Goal: Navigation & Orientation: Find specific page/section

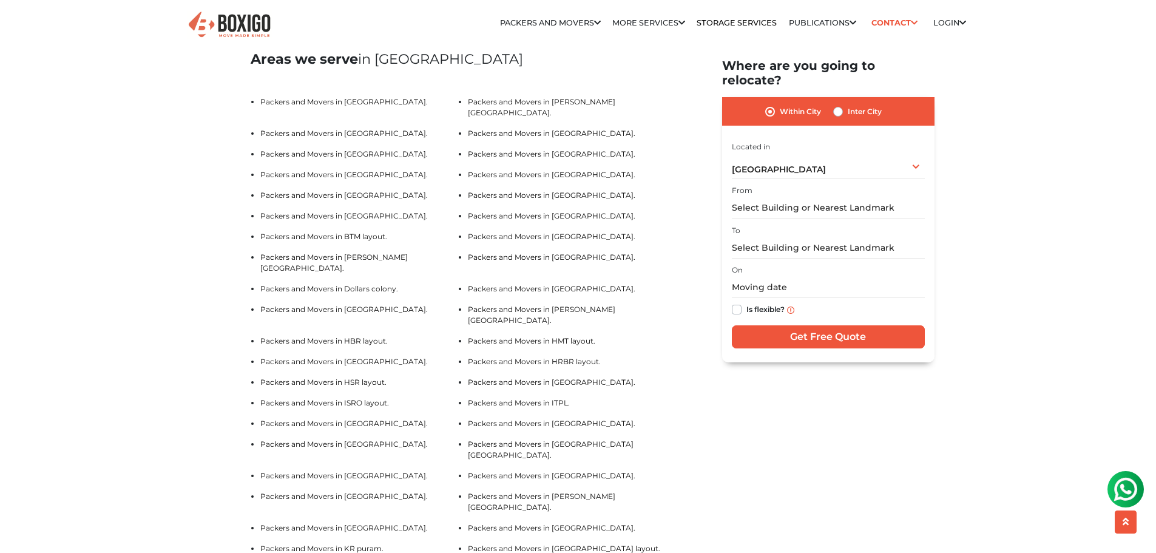
scroll to position [2548, 0]
drag, startPoint x: 234, startPoint y: 124, endPoint x: 422, endPoint y: 178, distance: 196.2
click at [422, 178] on div "Packers and Movers in [GEOGRAPHIC_DATA] Effortlessly streamlining Every movemen…" at bounding box center [462, 370] width 461 height 5679
click at [227, 113] on div "Home Packers and Movers [GEOGRAPHIC_DATA] Packers and Movers in [GEOGRAPHIC_DAT…" at bounding box center [578, 358] width 1156 height 5703
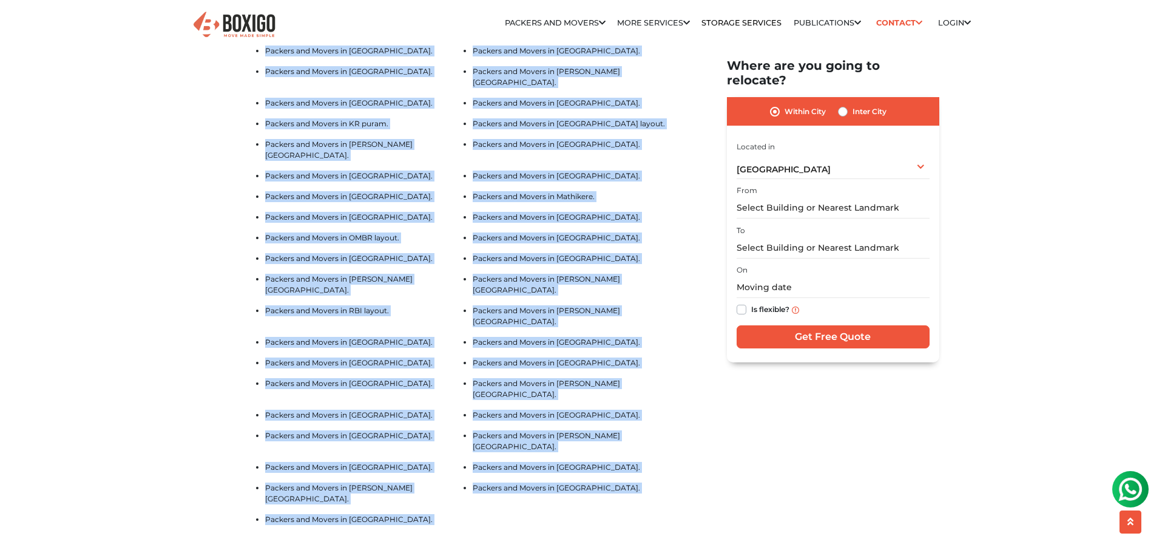
scroll to position [2983, 0]
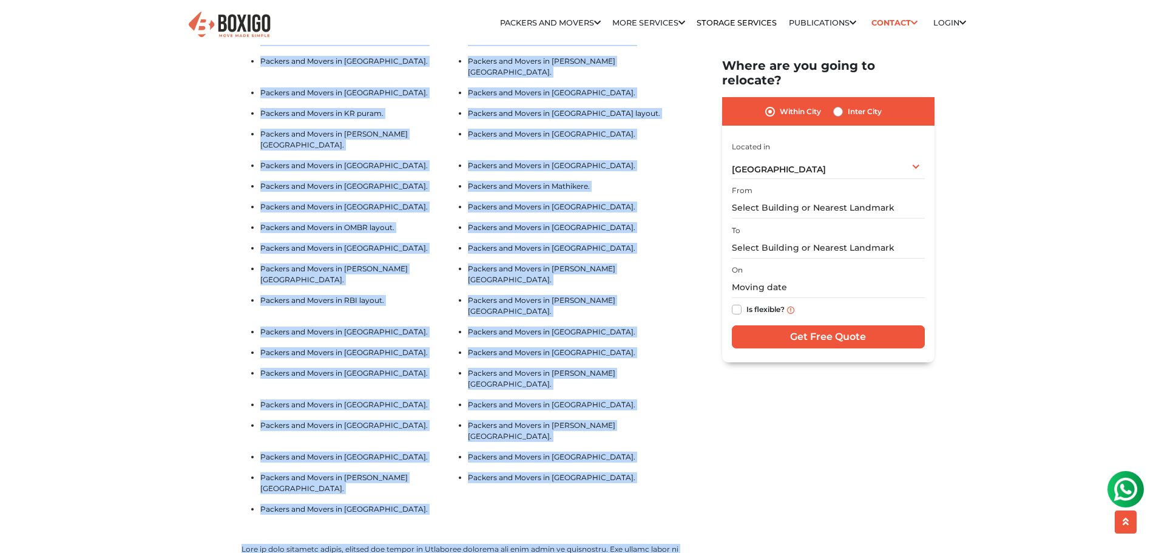
drag, startPoint x: 235, startPoint y: 87, endPoint x: 420, endPoint y: 425, distance: 385.2
copy div "Areas we serve in [GEOGRAPHIC_DATA] Packers and Movers in [GEOGRAPHIC_DATA]. Pa…"
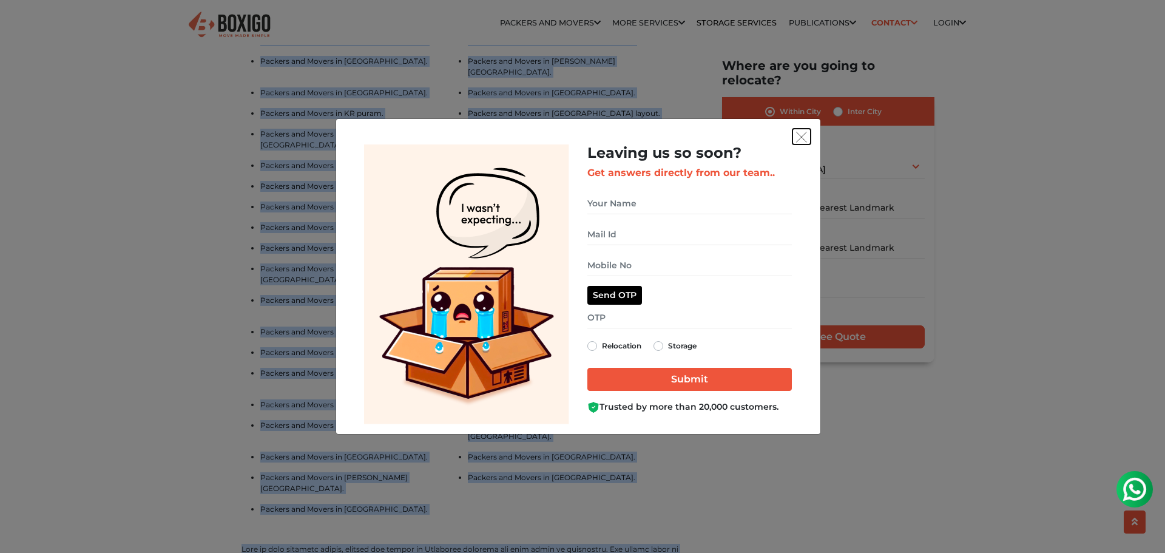
click at [804, 136] on img "get free quote dialog" at bounding box center [801, 137] width 11 height 11
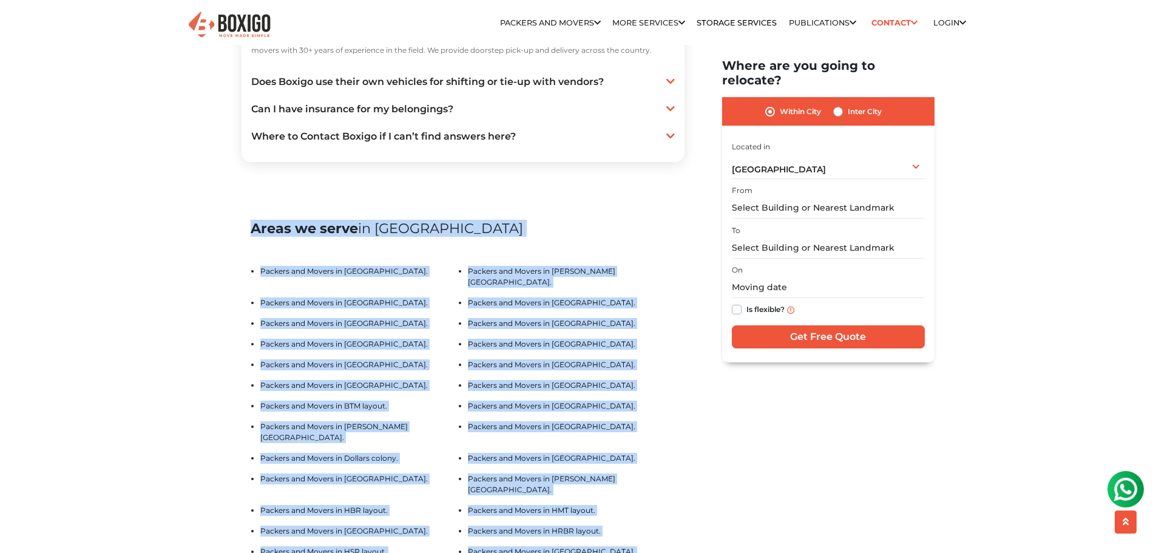
scroll to position [2377, 0]
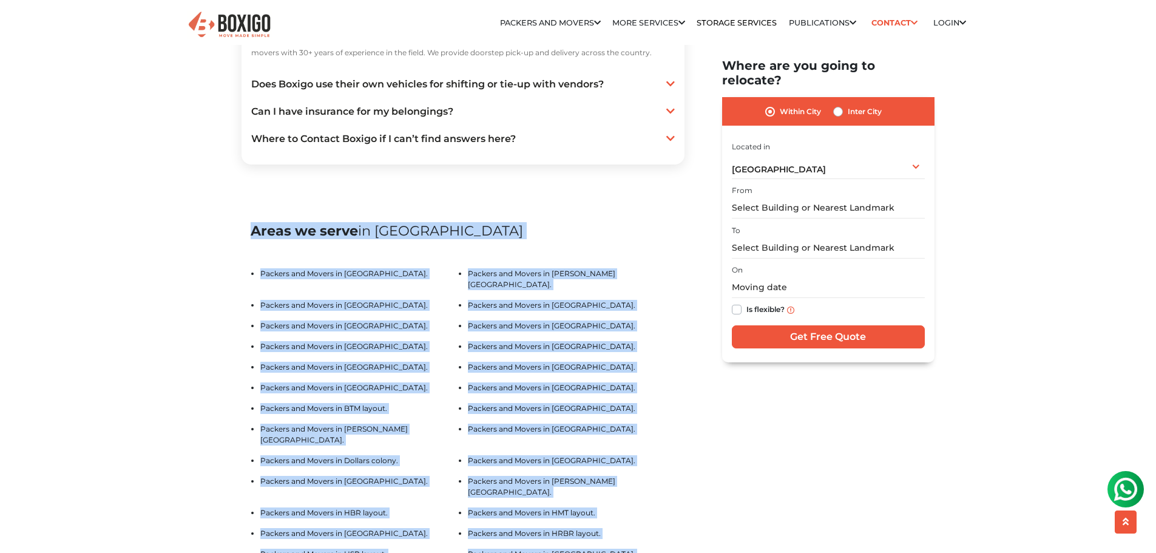
copy div "Areas we serve in [GEOGRAPHIC_DATA] Packers and Movers in [GEOGRAPHIC_DATA]. Pa…"
click at [325, 239] on h2 "Areas we serve in [GEOGRAPHIC_DATA]" at bounding box center [463, 231] width 425 height 16
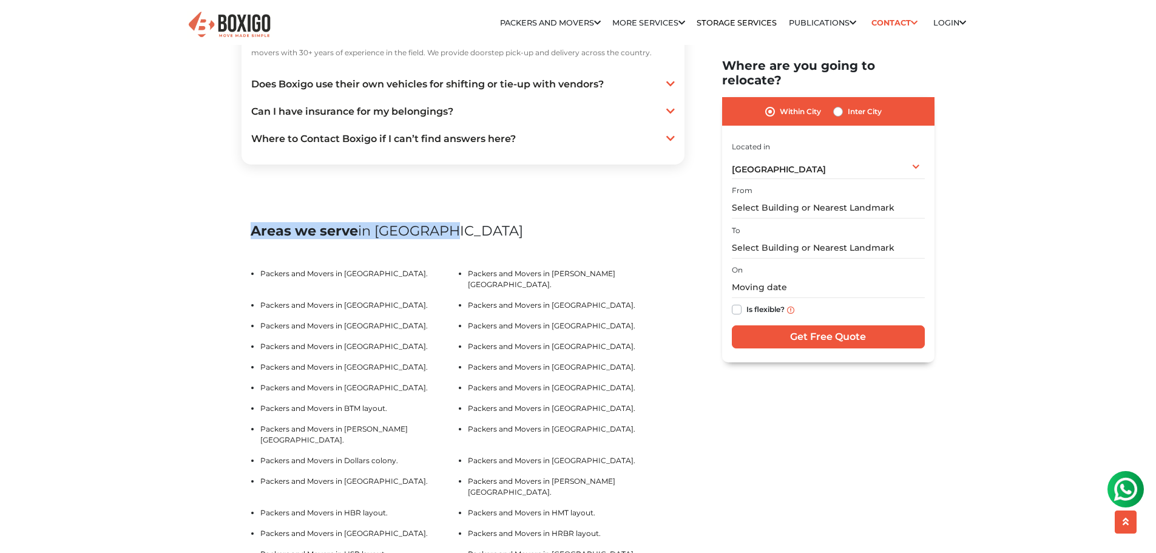
drag, startPoint x: 286, startPoint y: 248, endPoint x: 451, endPoint y: 249, distance: 165.0
click at [451, 249] on div "Areas we serve in [GEOGRAPHIC_DATA]" at bounding box center [462, 231] width 443 height 75
copy h2 "Areas we serve in [GEOGRAPHIC_DATA]"
